Goal: Find specific page/section: Find specific page/section

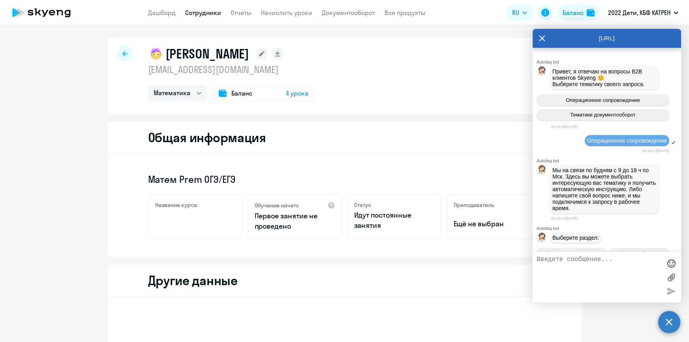
select select "math"
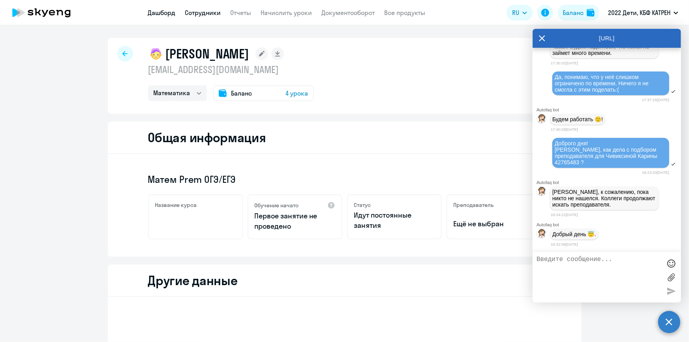
click at [161, 12] on link "Дашборд" at bounding box center [162, 13] width 28 height 8
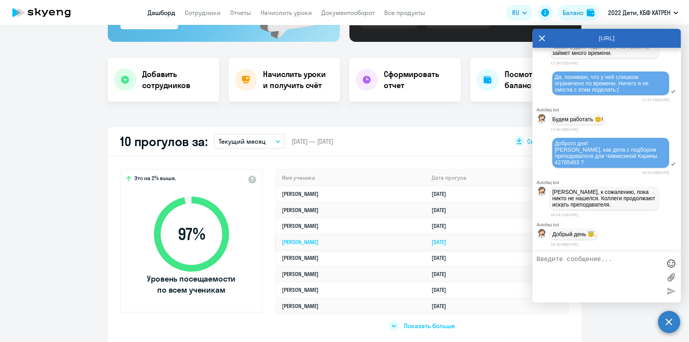
scroll to position [143, 0]
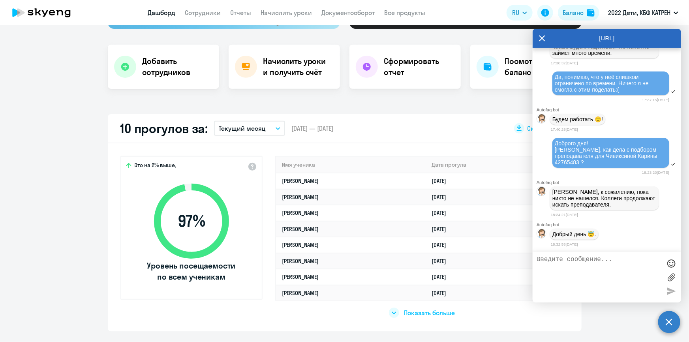
click at [418, 318] on div "Это на 2% выше, 97 % Уровень посещаемости по всем ученикам Имя ученика [PERSON_…" at bounding box center [345, 237] width 474 height 188
click at [418, 316] on span "Показать больше" at bounding box center [429, 312] width 51 height 9
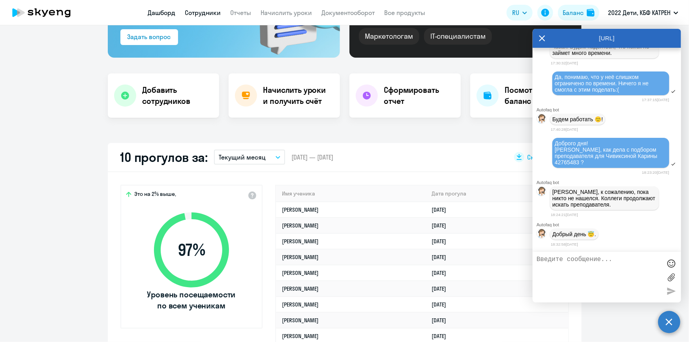
scroll to position [107, 0]
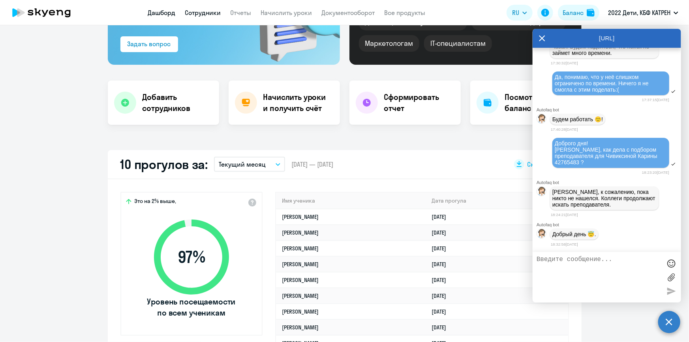
click at [196, 11] on link "Сотрудники" at bounding box center [203, 13] width 36 height 8
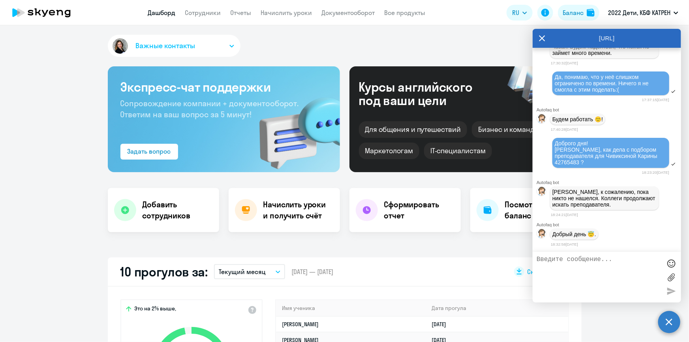
select select "30"
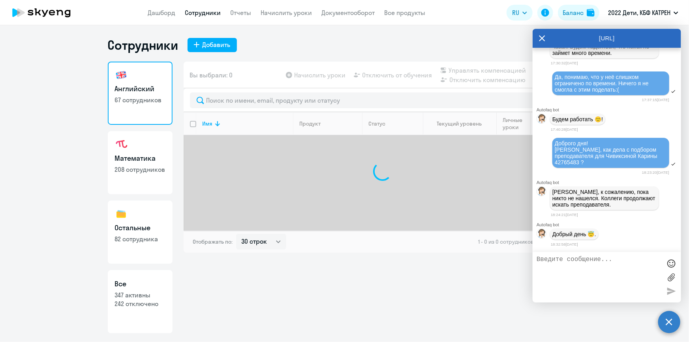
click at [162, 283] on h3 "Все" at bounding box center [140, 284] width 51 height 10
select select "30"
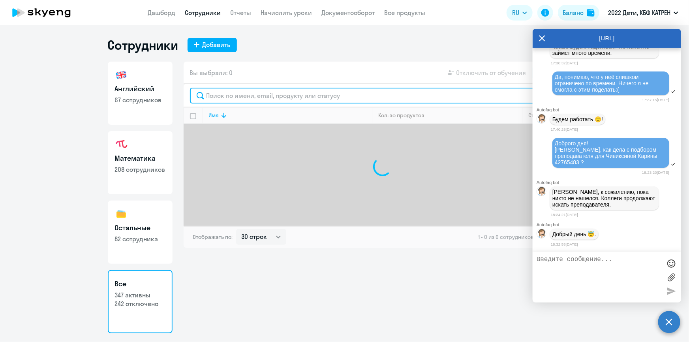
click at [234, 98] on input "text" at bounding box center [382, 96] width 385 height 16
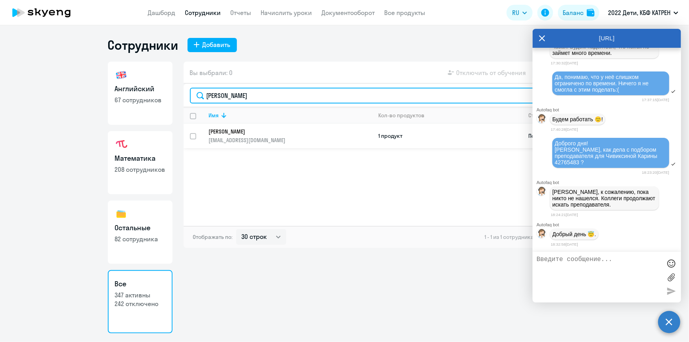
type input "[PERSON_NAME]"
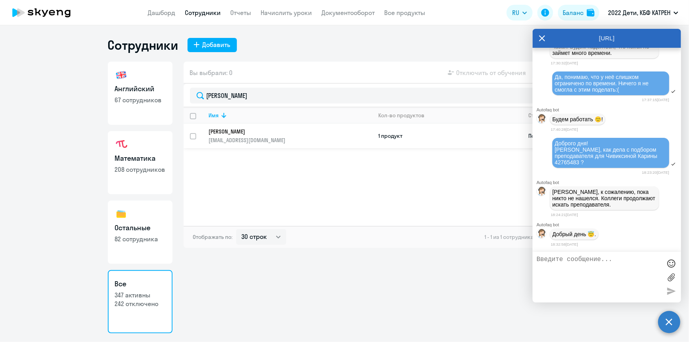
click at [243, 138] on p "[EMAIL_ADDRESS][DOMAIN_NAME]" at bounding box center [290, 140] width 163 height 7
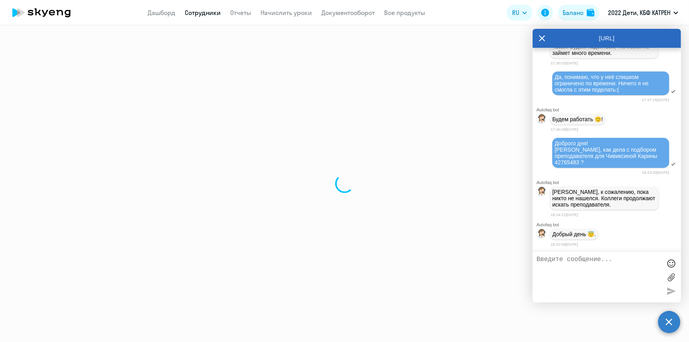
select select "english"
select select "30"
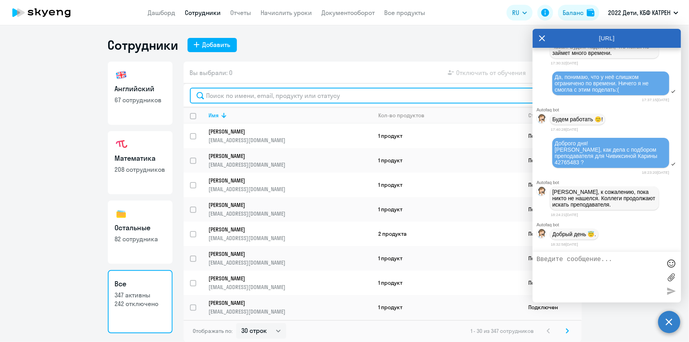
click at [232, 94] on input "text" at bounding box center [382, 96] width 385 height 16
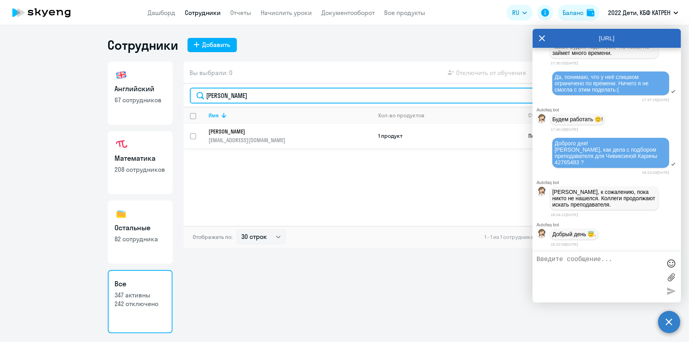
type input "[PERSON_NAME]"
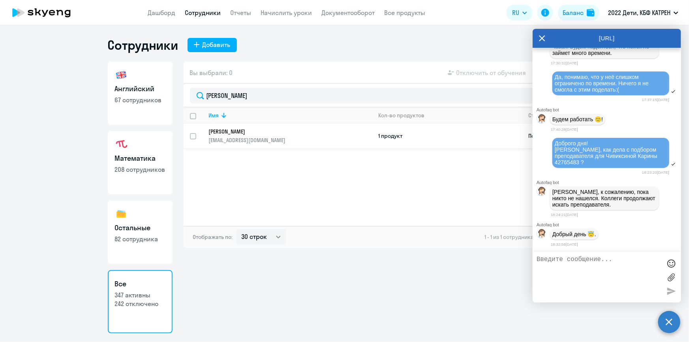
click at [247, 132] on p "[PERSON_NAME]" at bounding box center [285, 131] width 152 height 7
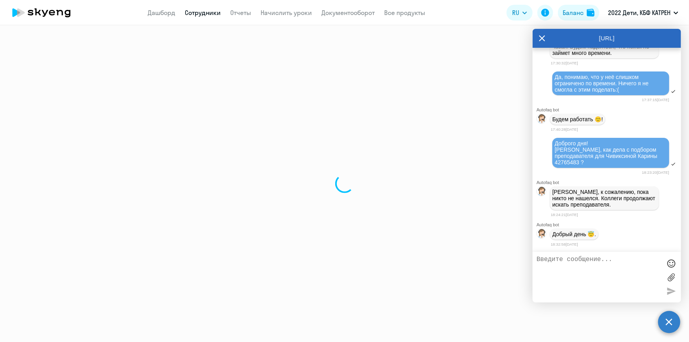
select select "english"
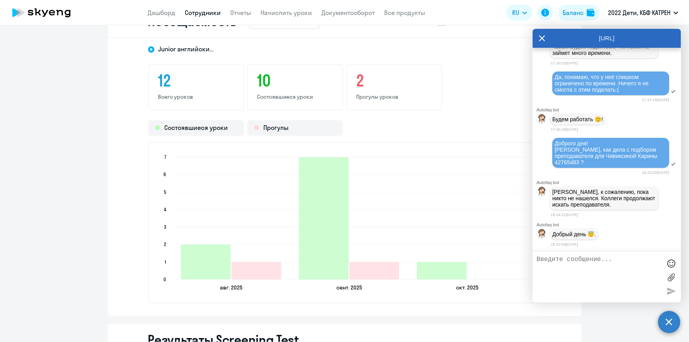
scroll to position [969, 0]
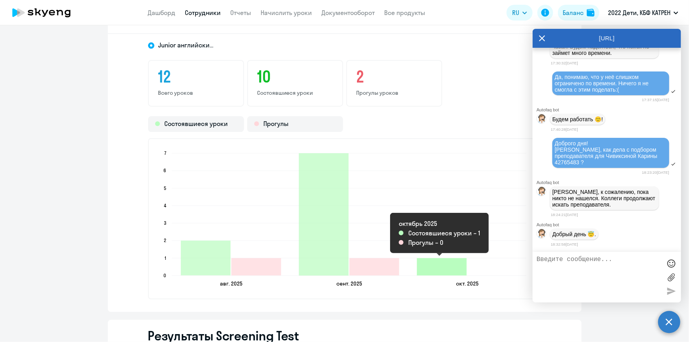
click at [441, 269] on icon "2025-10-02T17:00:00.000Z Состоявшиеся уроки 1" at bounding box center [442, 266] width 50 height 17
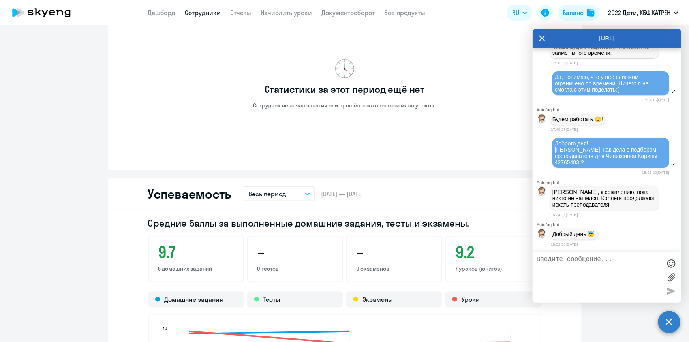
scroll to position [448, 0]
